Goal: Information Seeking & Learning: Learn about a topic

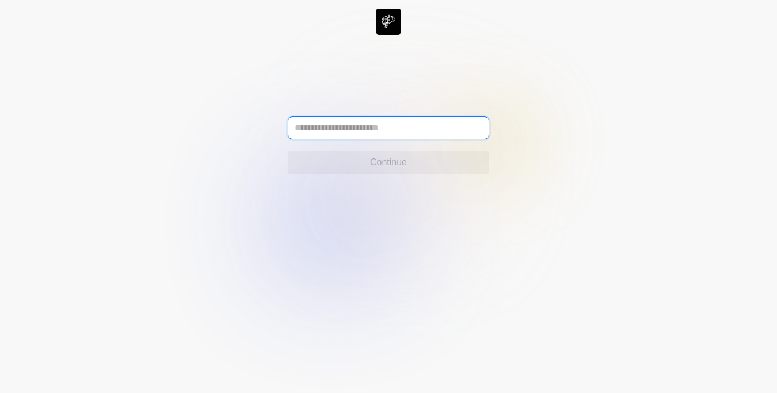
click at [364, 124] on input "text" at bounding box center [389, 127] width 202 height 23
type input "**********"
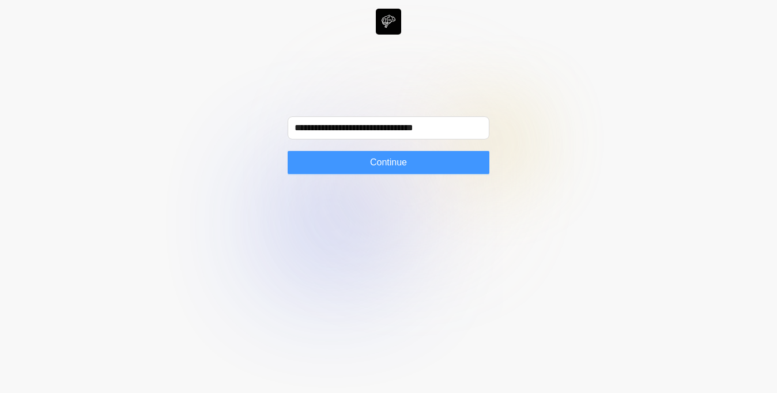
click at [340, 167] on button "Continue" at bounding box center [389, 162] width 202 height 23
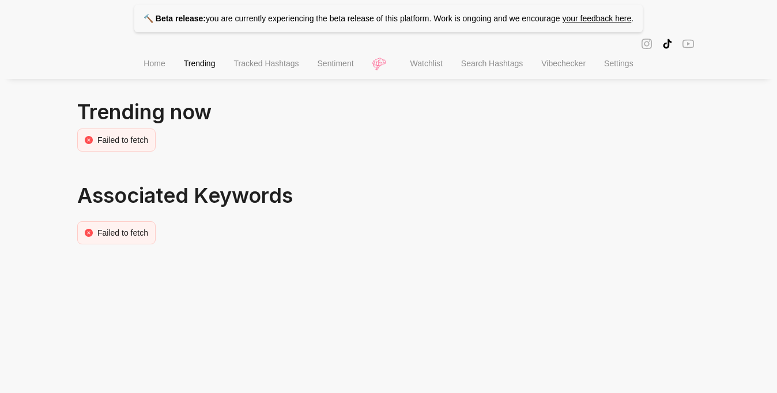
click at [162, 66] on li "Home" at bounding box center [154, 64] width 40 height 29
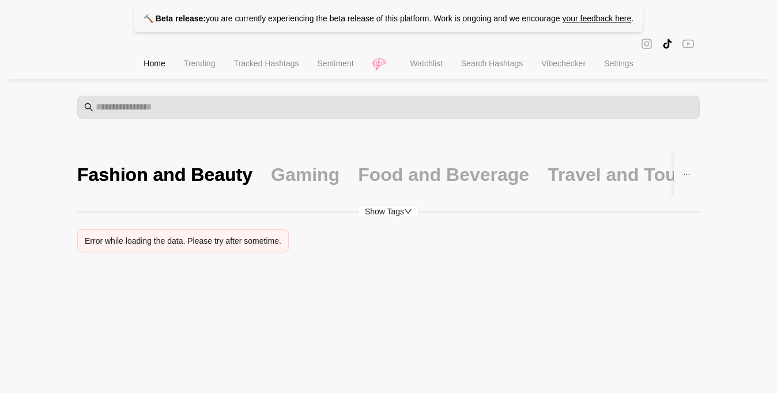
click at [339, 66] on span "Sentiment" at bounding box center [336, 63] width 36 height 9
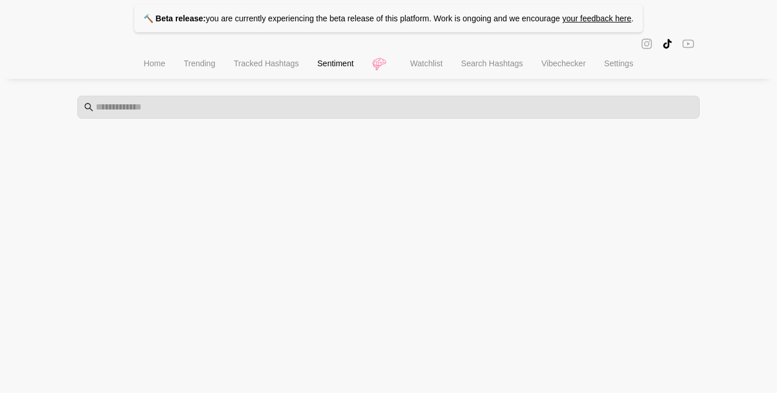
click at [495, 74] on li "Search Hashtags" at bounding box center [492, 64] width 80 height 29
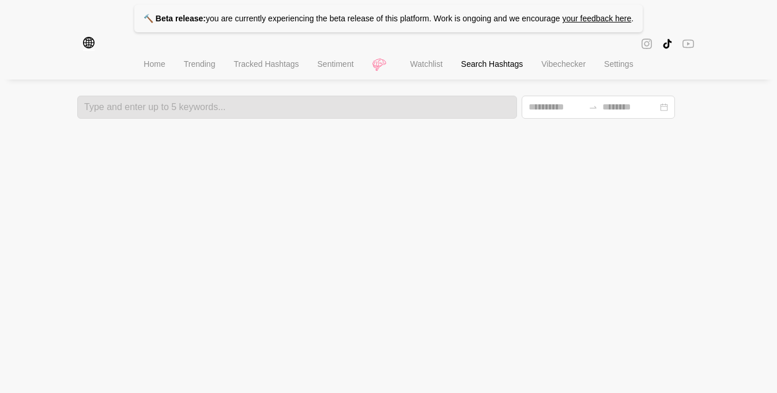
click at [279, 72] on li "Tracked Hashtags" at bounding box center [266, 65] width 84 height 29
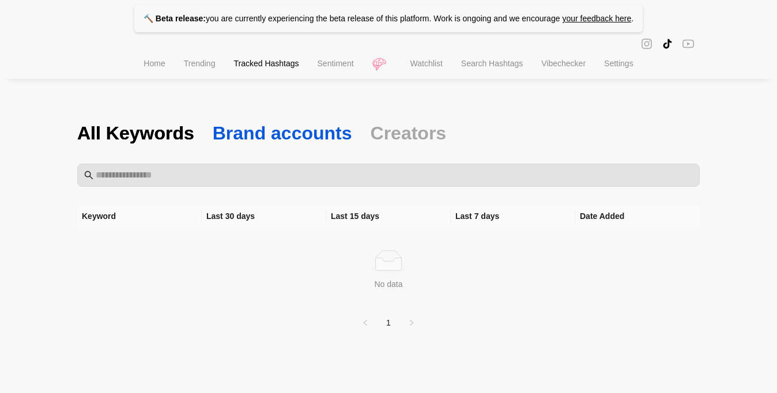
click at [232, 131] on span "Brand accounts" at bounding box center [283, 133] width 140 height 24
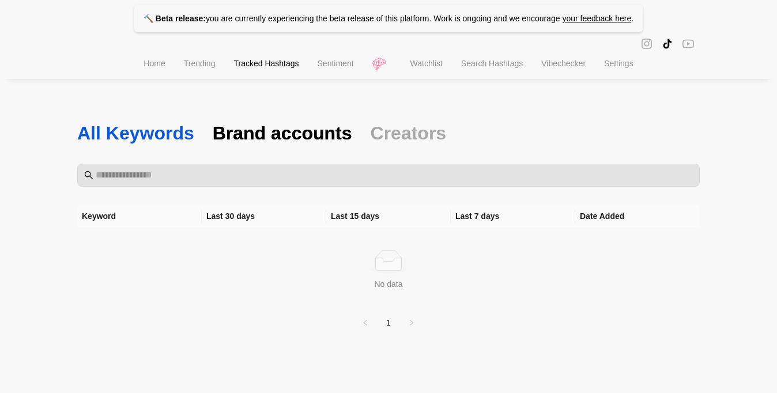
click at [115, 129] on span "All Keywords" at bounding box center [135, 133] width 117 height 24
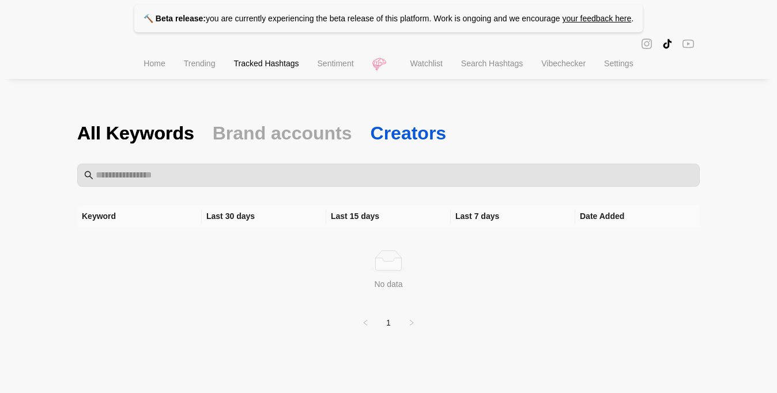
click at [403, 128] on span "Creators" at bounding box center [409, 133] width 76 height 24
click at [493, 66] on span "Search Hashtags" at bounding box center [492, 63] width 62 height 9
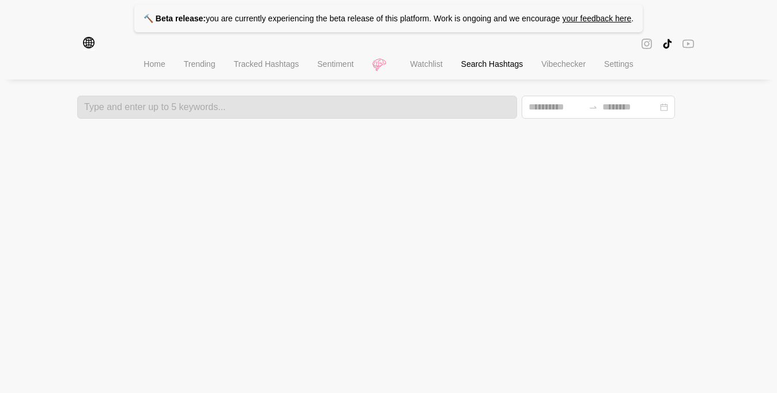
click at [187, 52] on li "Trending" at bounding box center [200, 65] width 50 height 29
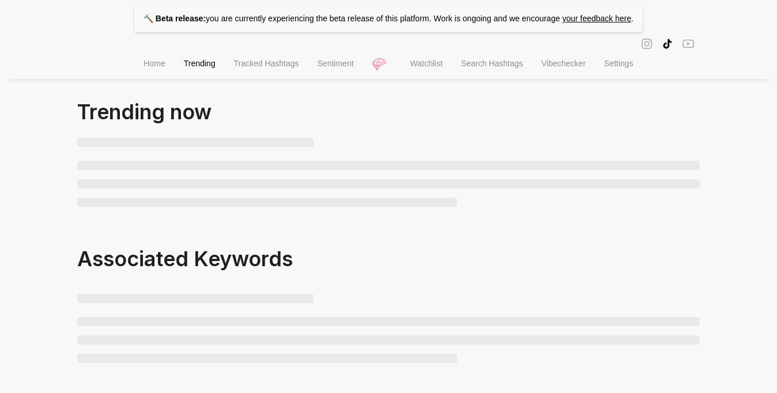
click at [187, 65] on span "Trending" at bounding box center [200, 63] width 32 height 9
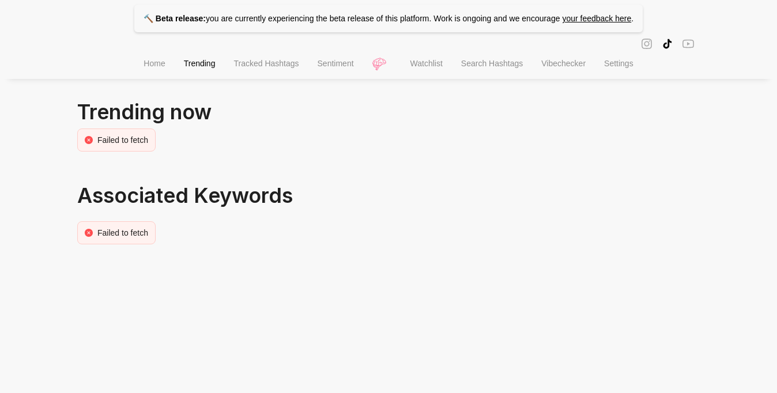
click at [134, 59] on li "Home" at bounding box center [154, 64] width 40 height 29
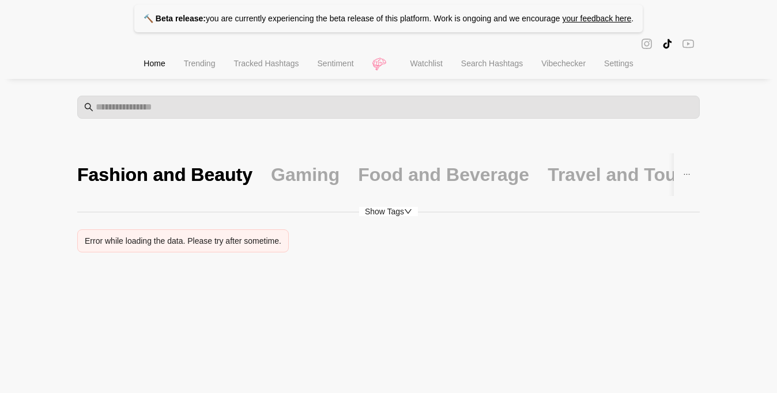
click at [176, 13] on p "🔨 Beta release: you are currently experiencing the beta release of this platfor…" at bounding box center [388, 19] width 509 height 28
click at [281, 178] on div "Gaming" at bounding box center [305, 175] width 69 height 24
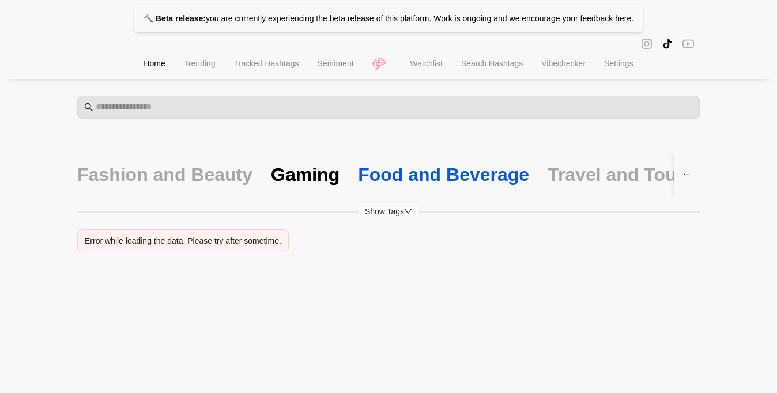
click at [402, 180] on div "Food and Beverage" at bounding box center [443, 175] width 171 height 24
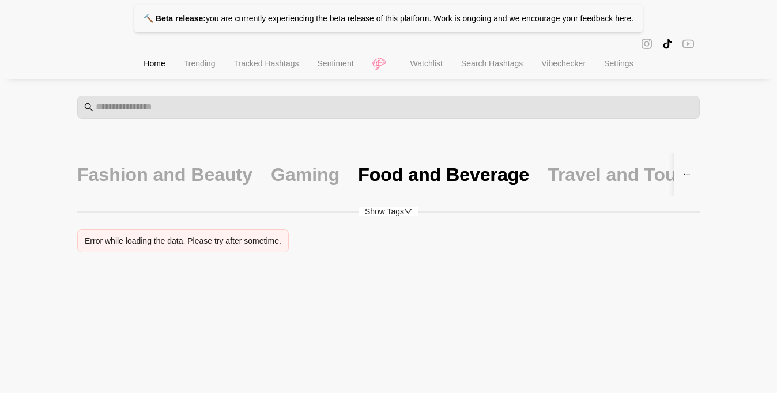
click at [548, 67] on span "Vibechecker" at bounding box center [563, 63] width 44 height 9
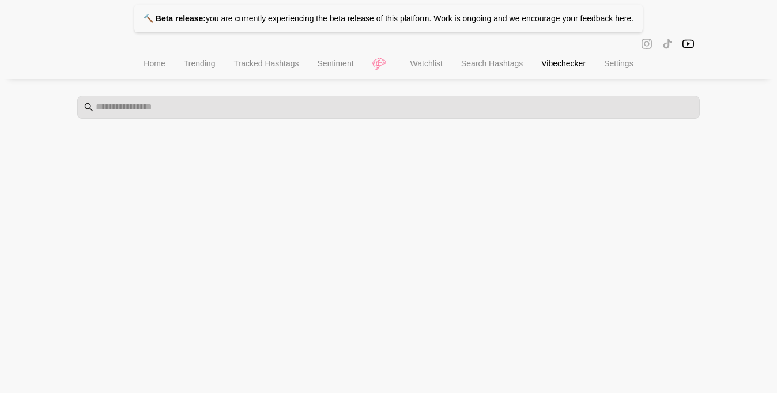
click at [154, 73] on li "Home" at bounding box center [154, 64] width 40 height 29
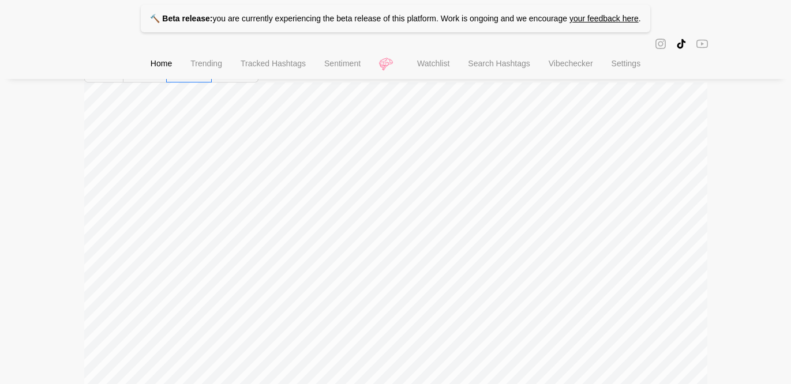
scroll to position [191, 0]
click at [281, 65] on span "Tracked Hashtags" at bounding box center [272, 63] width 65 height 9
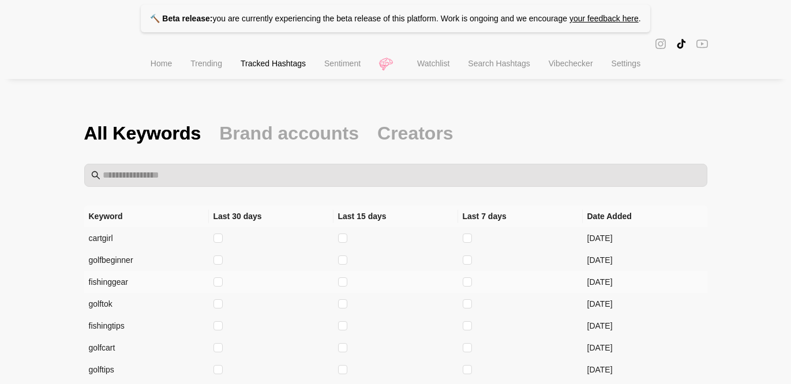
scroll to position [136, 0]
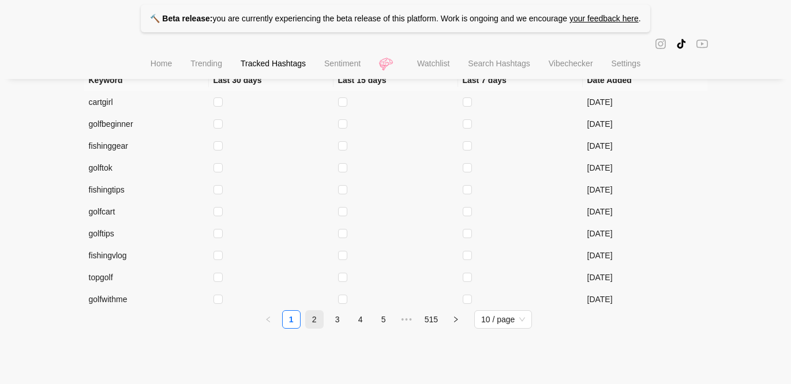
click at [311, 322] on link "2" at bounding box center [314, 319] width 17 height 17
click at [337, 325] on link "3" at bounding box center [337, 319] width 17 height 17
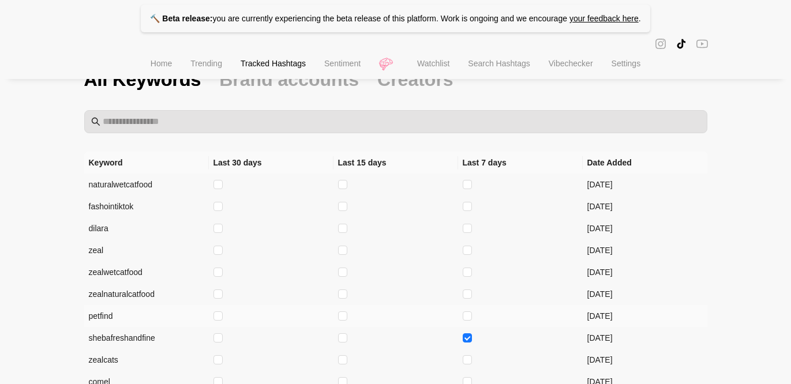
scroll to position [60, 0]
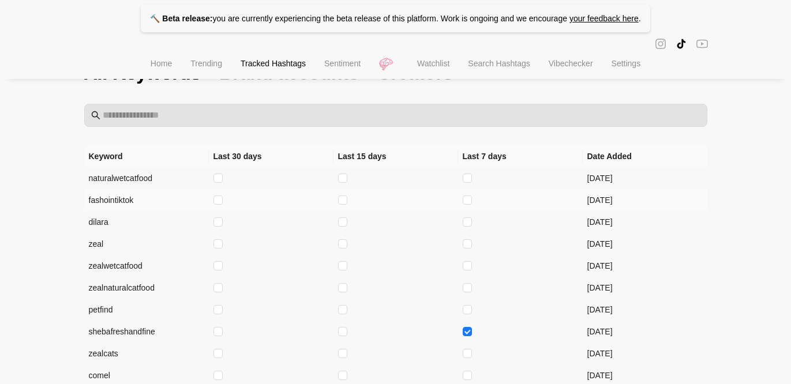
click at [100, 199] on td "fashointiktok" at bounding box center [146, 200] width 125 height 22
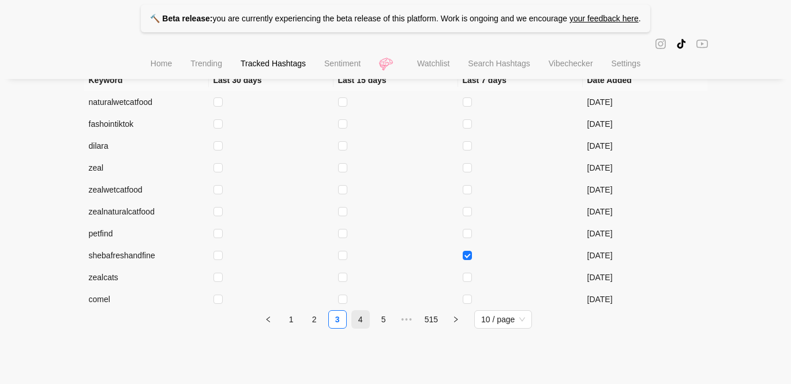
click at [361, 319] on link "4" at bounding box center [360, 319] width 17 height 17
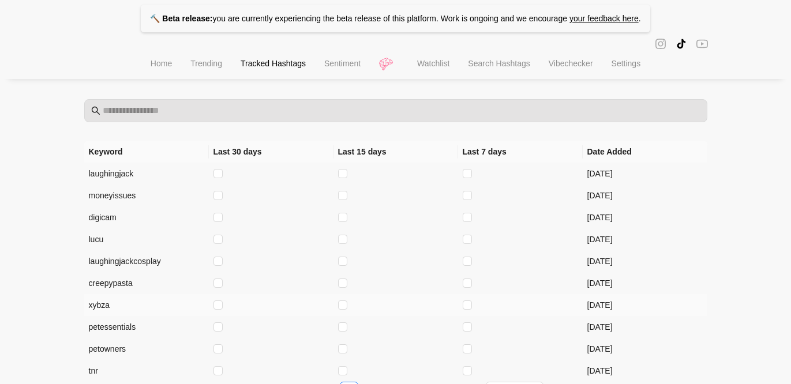
scroll to position [54, 0]
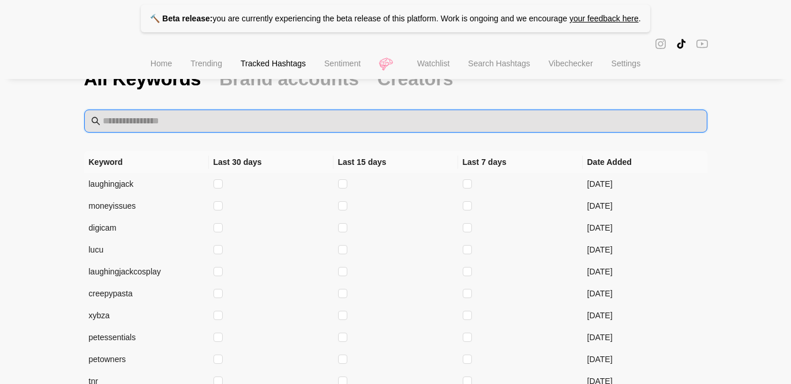
click at [118, 121] on input "text" at bounding box center [401, 121] width 597 height 14
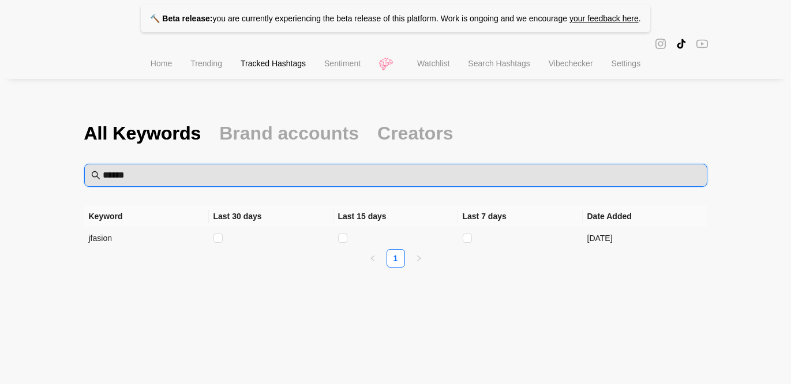
scroll to position [0, 0]
click at [113, 173] on input "******" at bounding box center [401, 175] width 597 height 14
type input "*******"
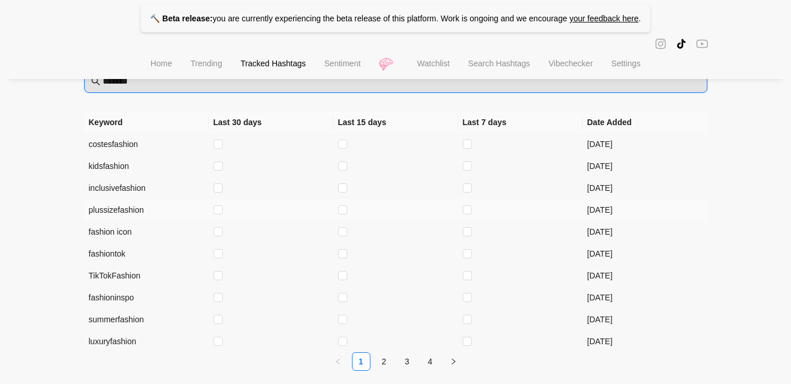
scroll to position [115, 0]
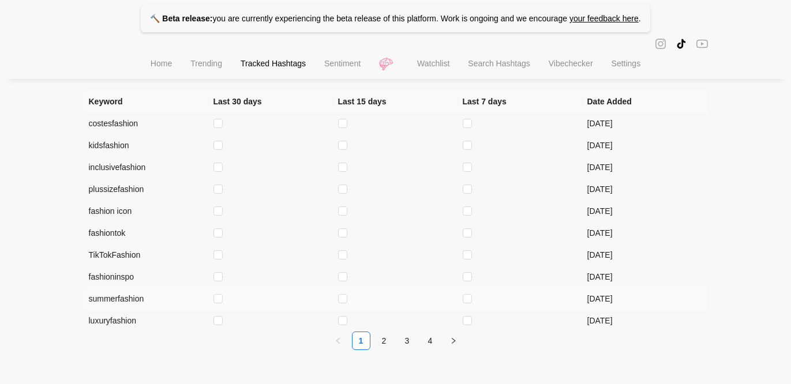
click at [111, 299] on td "summerfashion" at bounding box center [146, 299] width 125 height 22
click at [114, 279] on td "fashioninspo" at bounding box center [146, 277] width 125 height 22
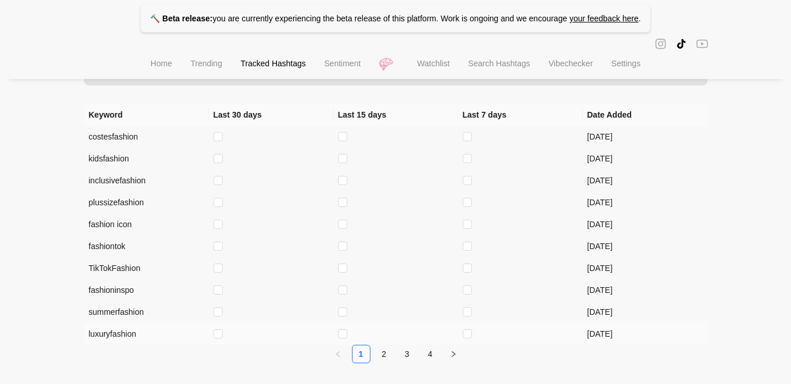
scroll to position [84, 0]
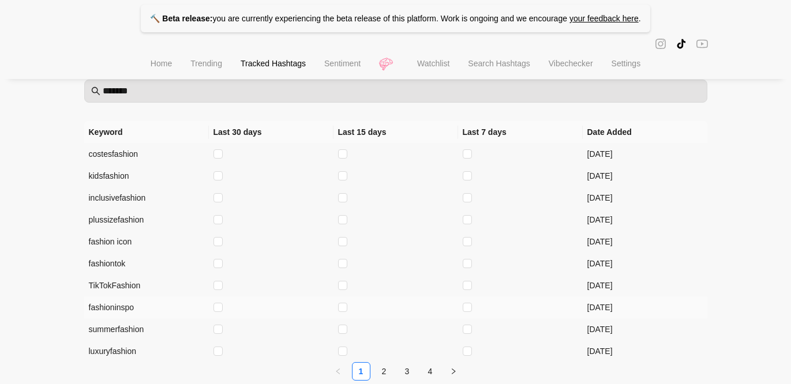
click at [337, 308] on td at bounding box center [395, 307] width 125 height 22
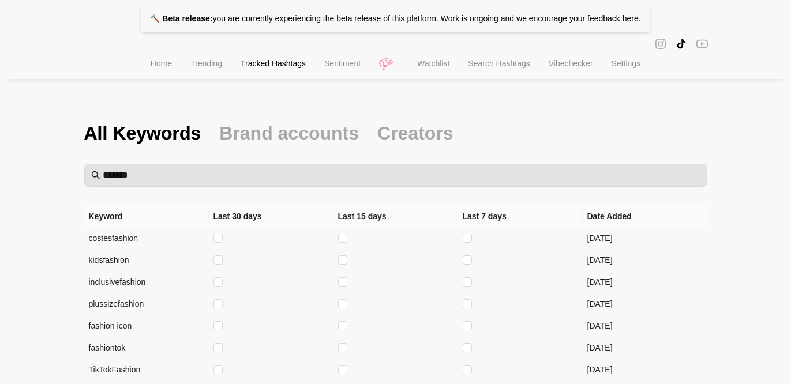
click at [159, 63] on span "Home" at bounding box center [161, 63] width 21 height 9
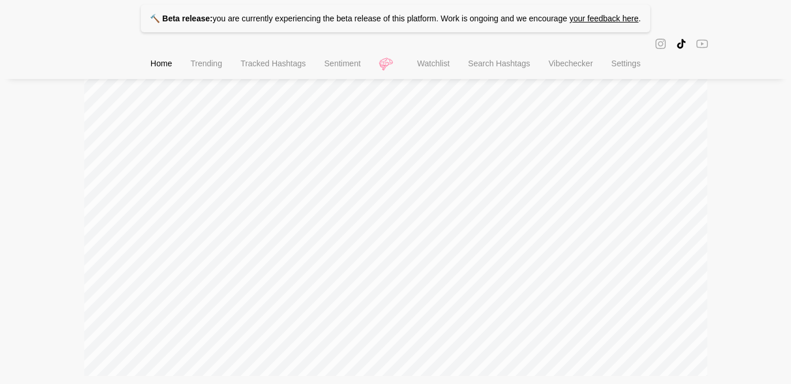
scroll to position [112, 0]
click at [231, 149] on span "1 Month" at bounding box center [234, 150] width 29 height 9
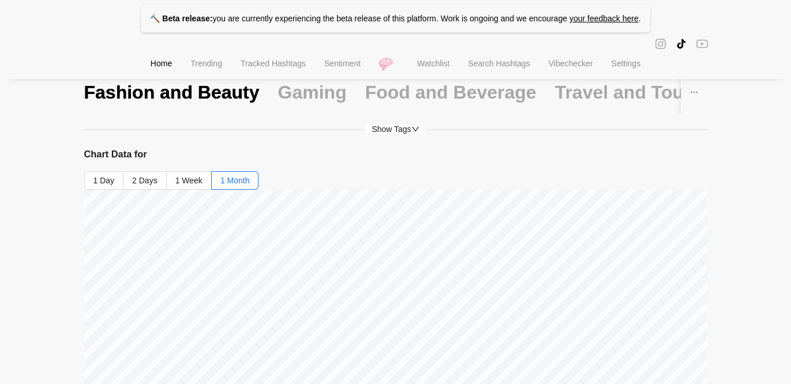
scroll to position [77, 0]
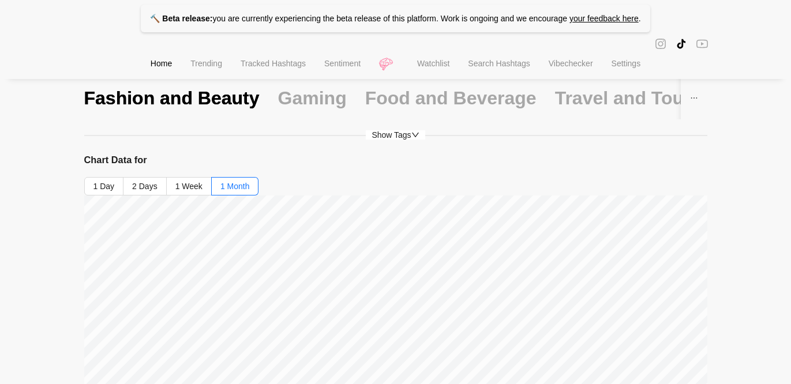
click at [392, 130] on span "Show Tags" at bounding box center [395, 134] width 59 height 9
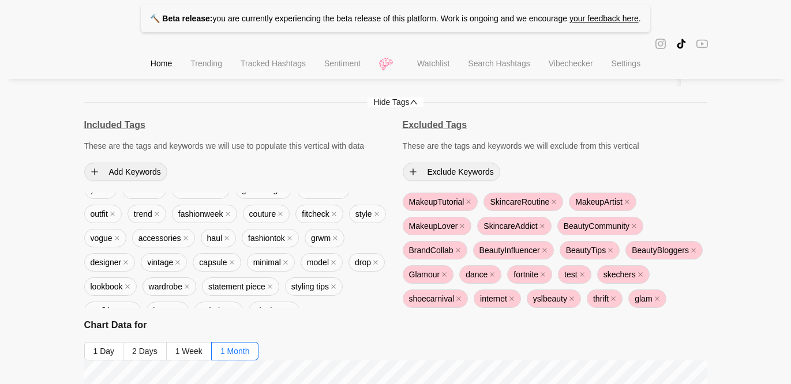
scroll to position [73, 0]
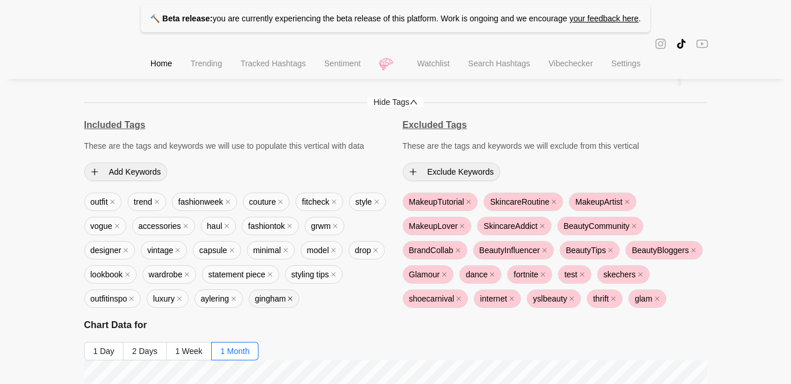
click at [293, 298] on icon "close" at bounding box center [290, 299] width 6 height 6
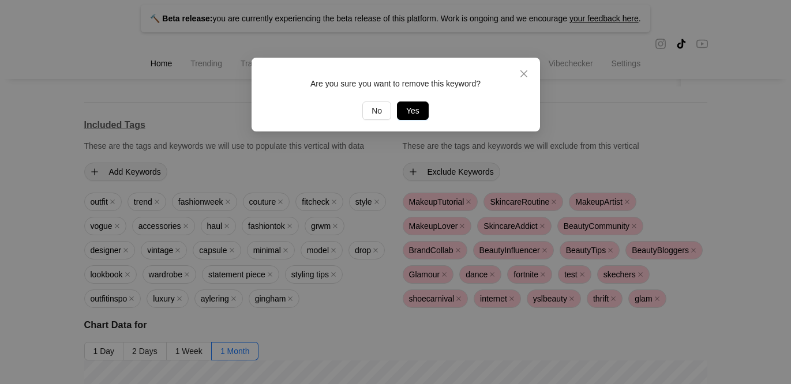
click at [409, 104] on span "Yes" at bounding box center [412, 110] width 13 height 13
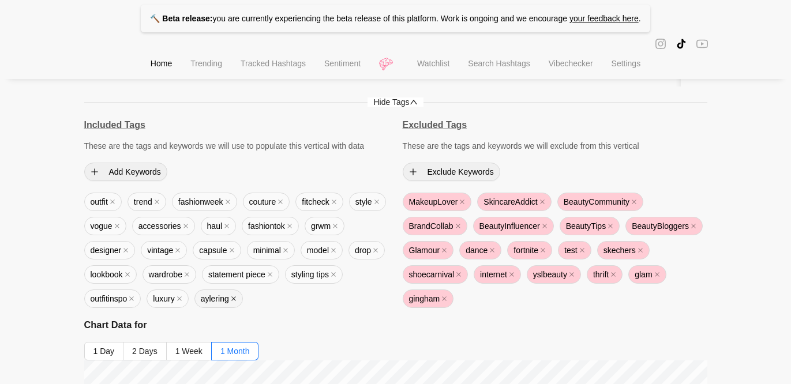
click at [236, 297] on icon "close" at bounding box center [234, 299] width 6 height 6
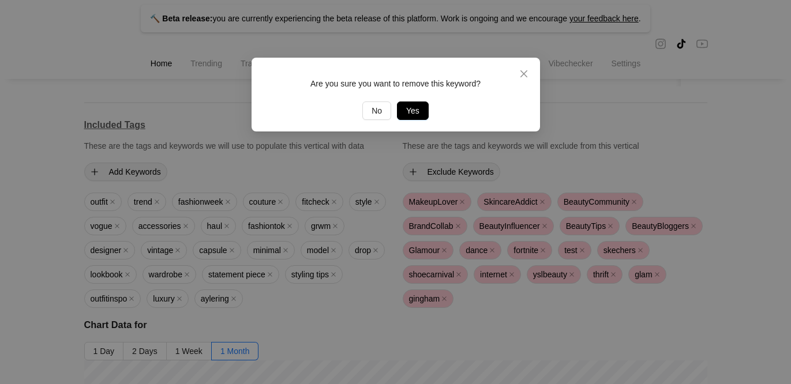
click at [411, 105] on span "Yes" at bounding box center [412, 110] width 13 height 13
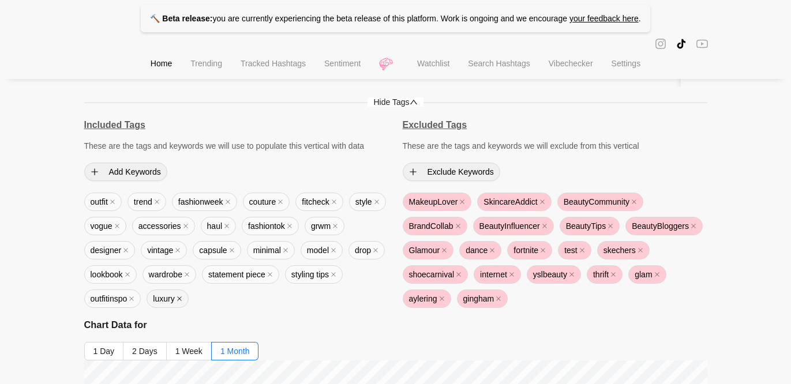
click at [182, 299] on icon "close" at bounding box center [179, 299] width 6 height 6
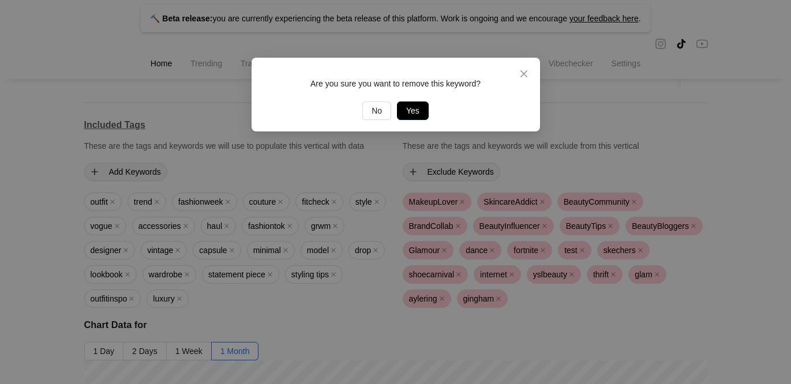
click at [415, 110] on span "Yes" at bounding box center [412, 110] width 13 height 13
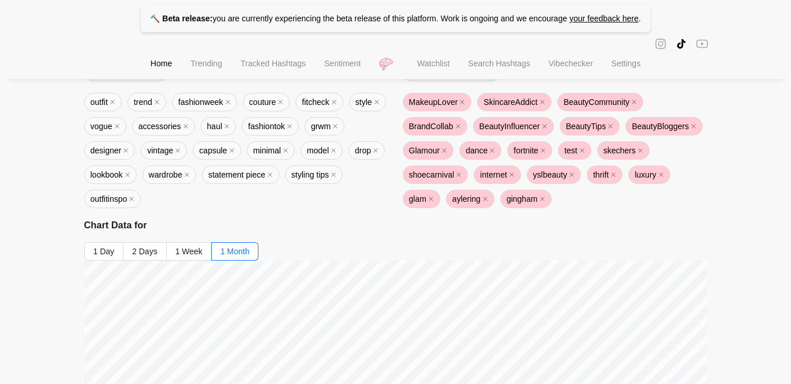
scroll to position [0, 0]
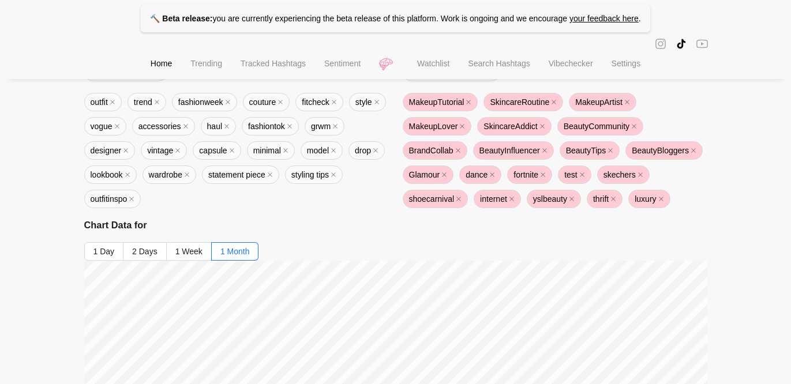
click at [510, 63] on span "Search Hashtags" at bounding box center [499, 63] width 62 height 9
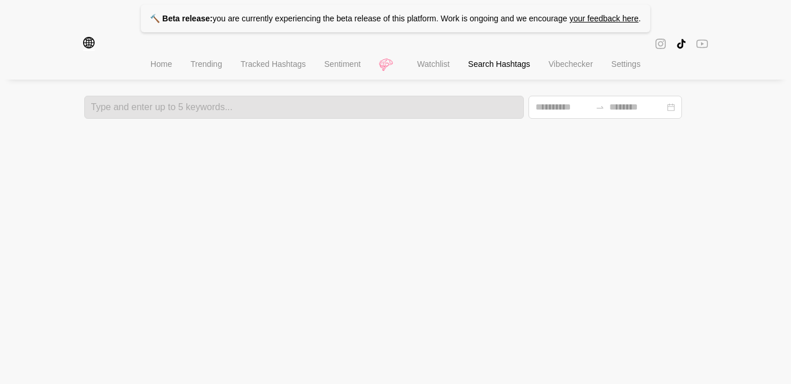
click at [273, 68] on span "Tracked Hashtags" at bounding box center [272, 63] width 65 height 9
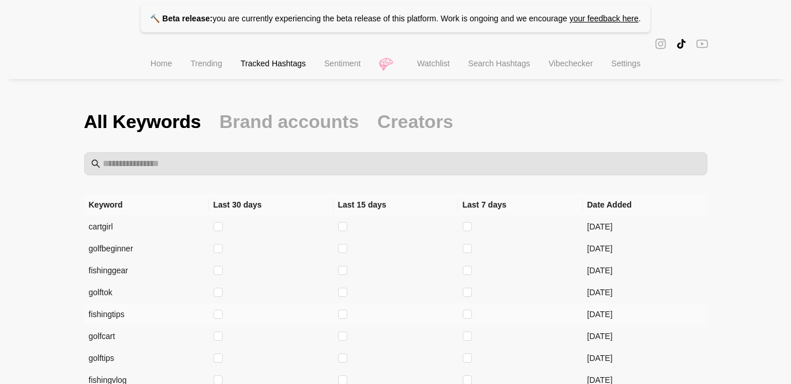
scroll to position [12, 0]
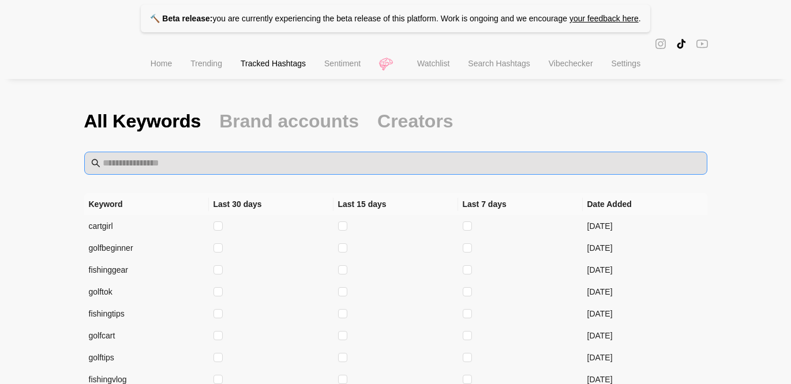
click at [230, 171] on span at bounding box center [395, 163] width 623 height 23
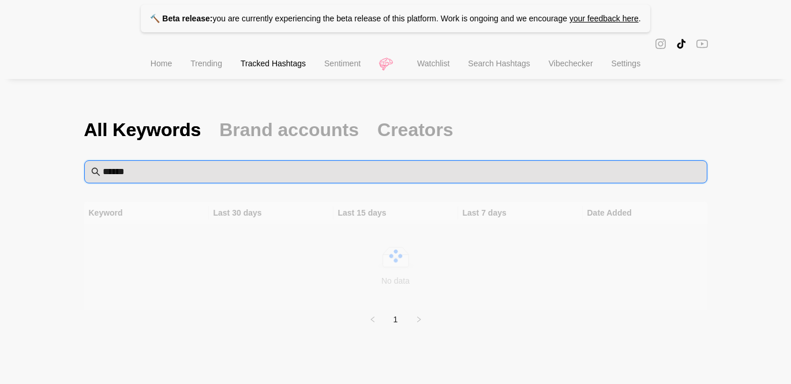
type input "******"
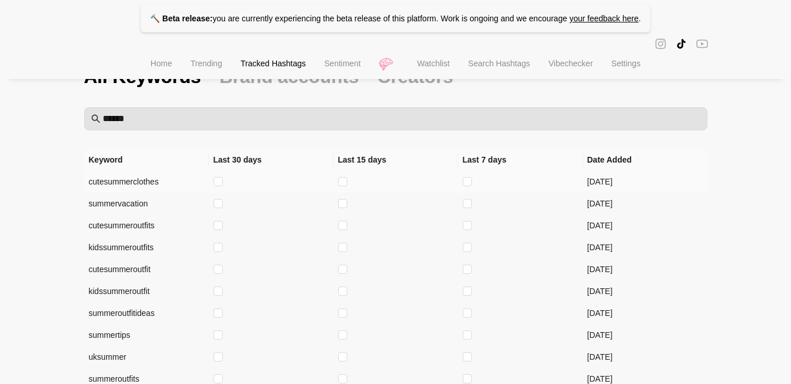
scroll to position [48, 0]
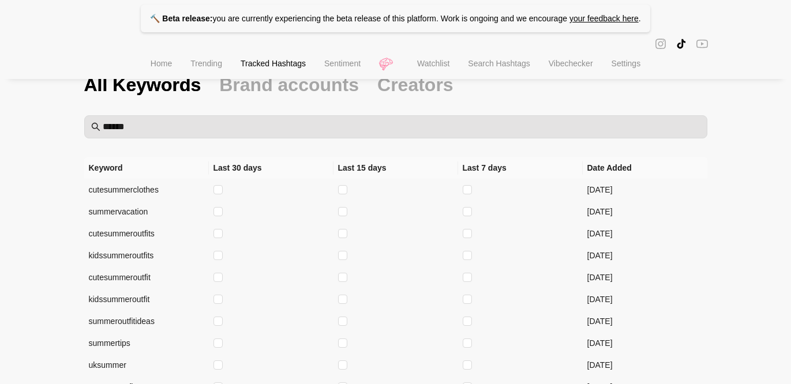
click at [518, 64] on span "Search Hashtags" at bounding box center [499, 63] width 62 height 9
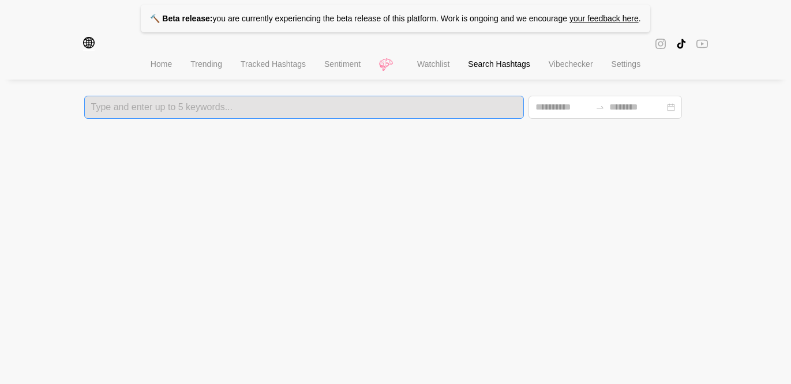
click at [277, 104] on div at bounding box center [304, 107] width 433 height 8
type input "******"
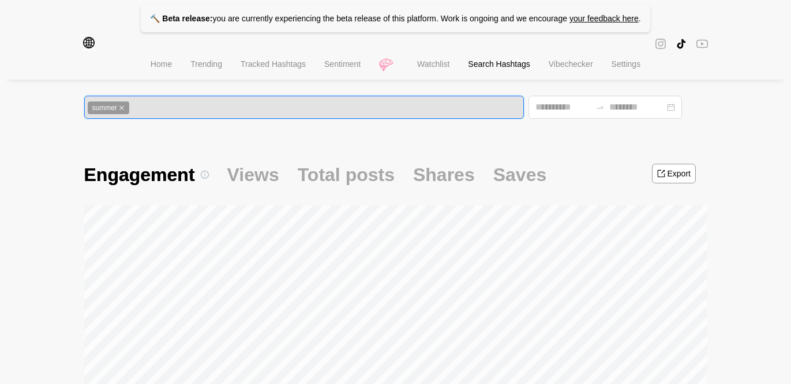
click at [144, 109] on div "summer" at bounding box center [304, 107] width 433 height 13
type input "*"
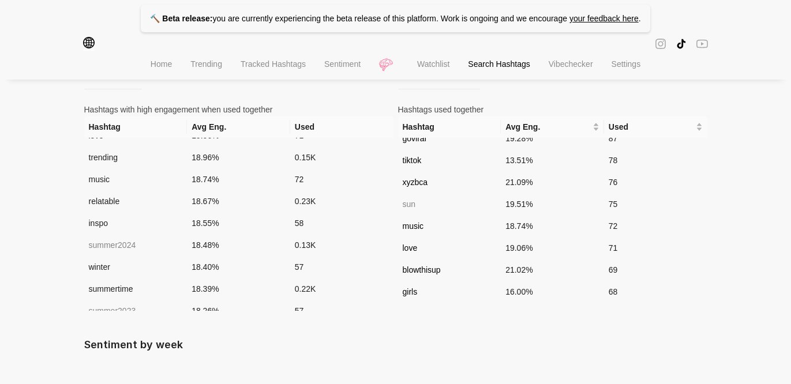
scroll to position [409, 0]
